Goal: Information Seeking & Learning: Learn about a topic

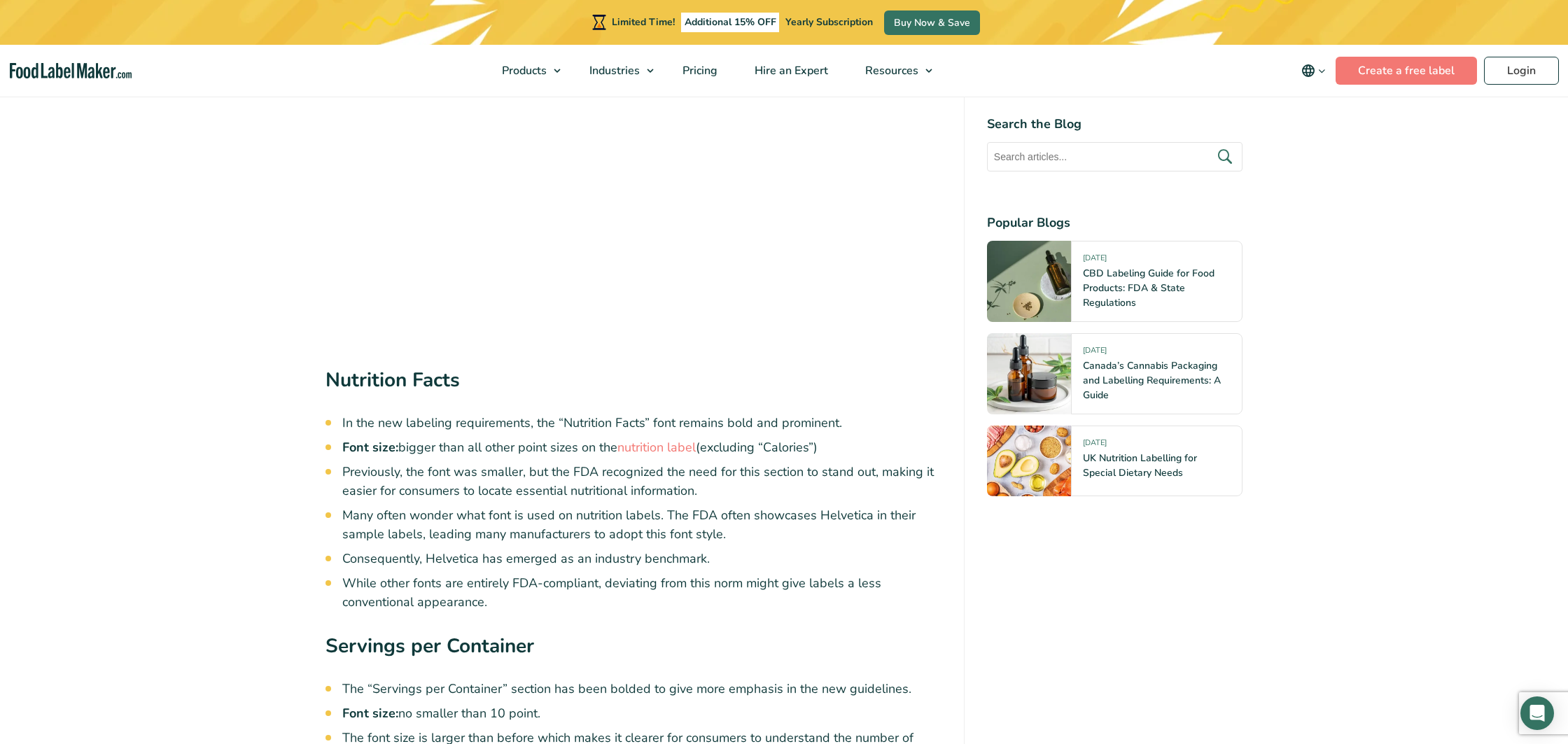
scroll to position [2729, 0]
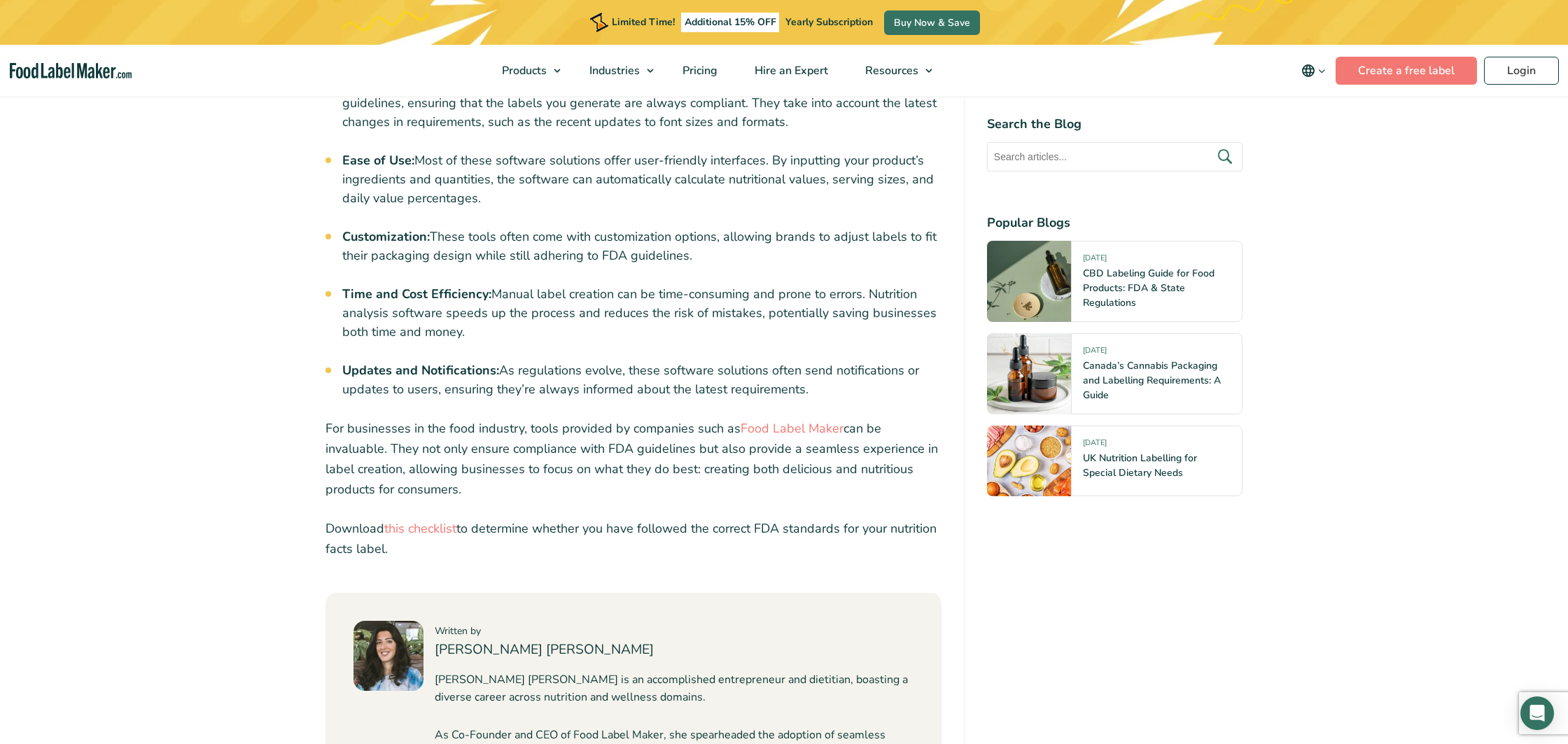
scroll to position [5616, 0]
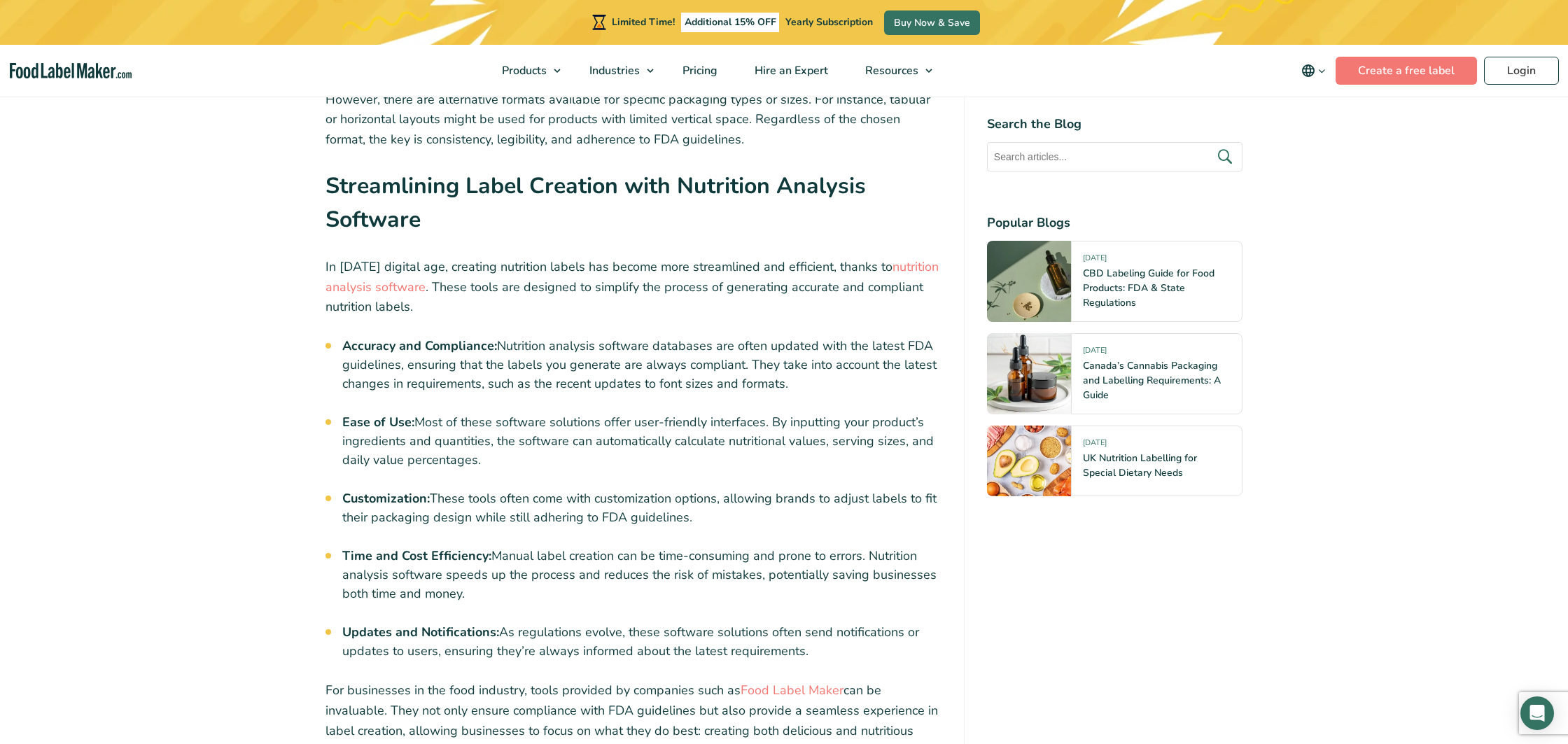
scroll to position [5202, 0]
